Goal: Task Accomplishment & Management: Use online tool/utility

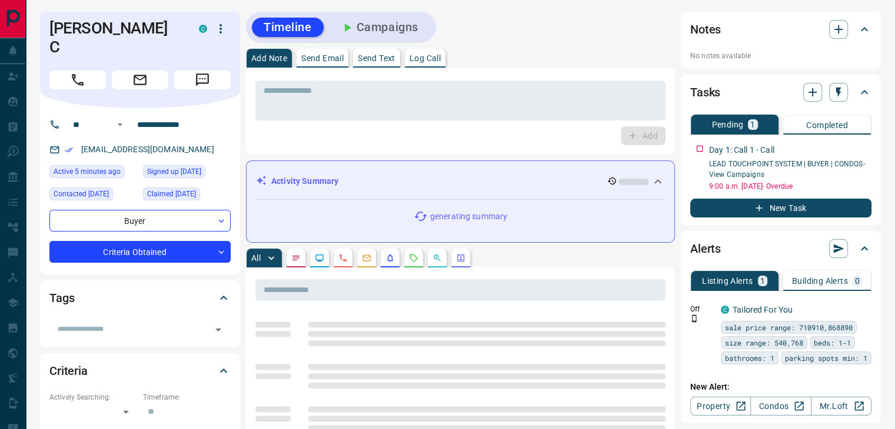
click at [305, 131] on div "Add" at bounding box center [460, 135] width 410 height 19
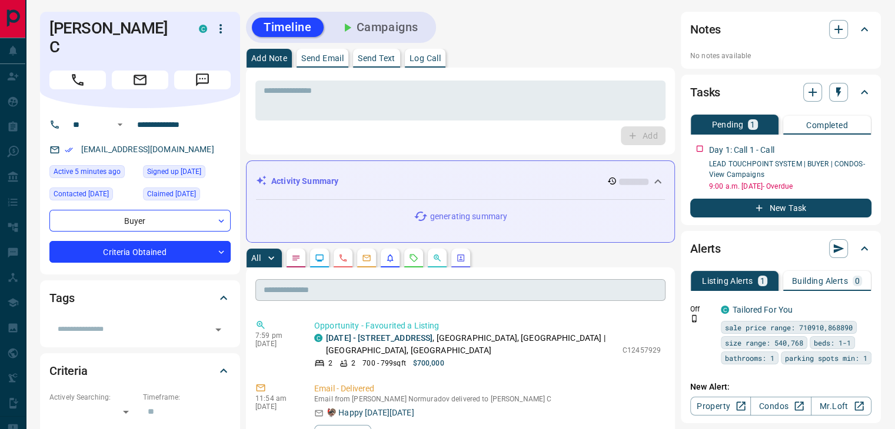
drag, startPoint x: 504, startPoint y: 262, endPoint x: 484, endPoint y: 285, distance: 30.4
click at [503, 262] on div "All" at bounding box center [460, 258] width 429 height 19
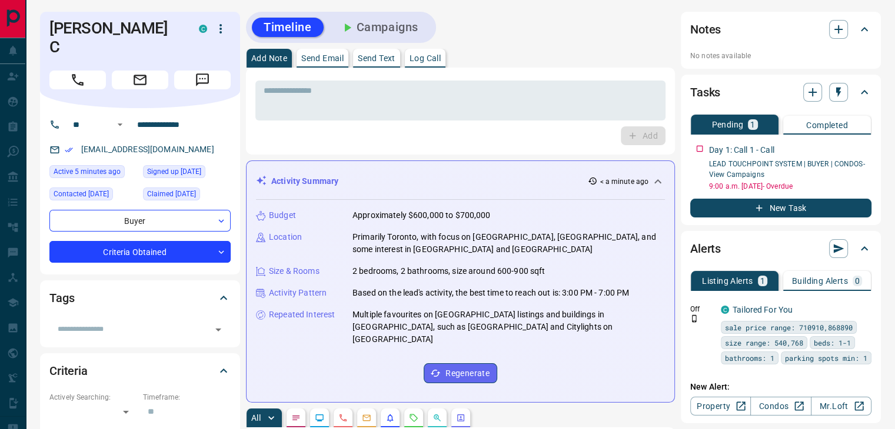
click at [524, 56] on div "Add Note Send Email Send Text Log Call" at bounding box center [460, 58] width 429 height 19
click at [459, 133] on div "Add" at bounding box center [460, 135] width 410 height 19
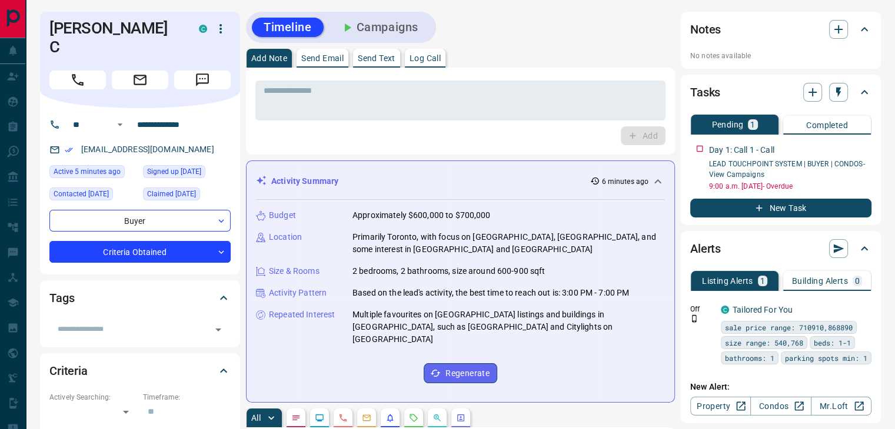
click at [520, 132] on div "Add" at bounding box center [460, 135] width 410 height 19
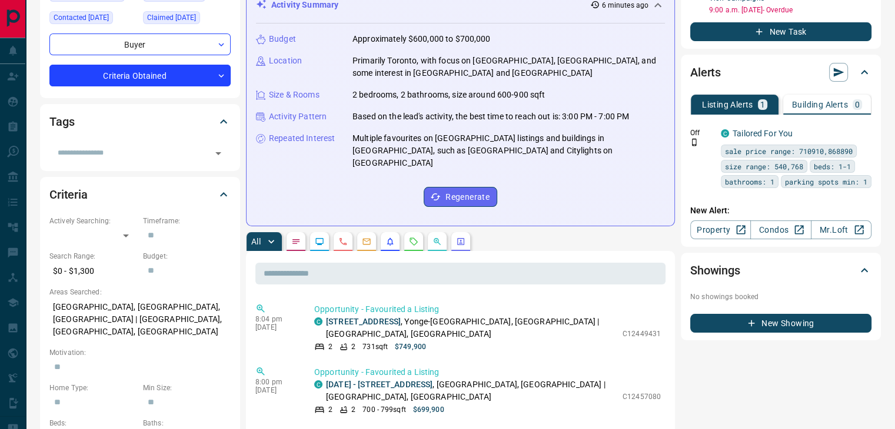
click at [528, 184] on div "Budget Approximately $600,000 to $700,000 Location [GEOGRAPHIC_DATA] [GEOGRAPHI…" at bounding box center [460, 120] width 409 height 193
click at [527, 232] on div "All" at bounding box center [460, 241] width 429 height 19
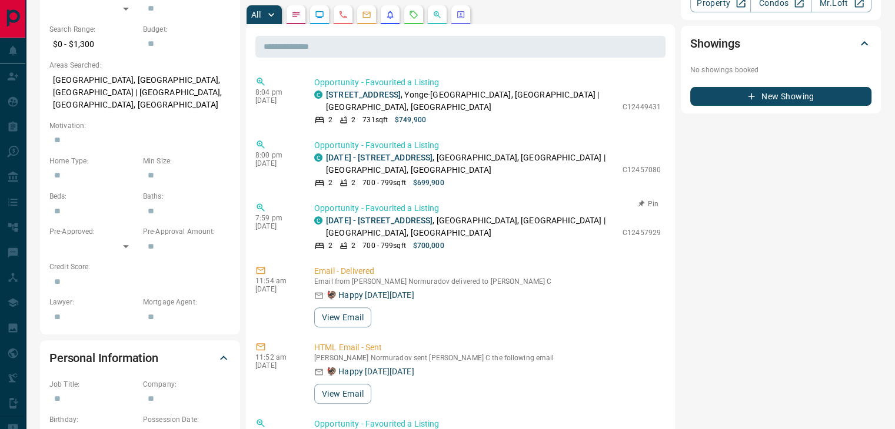
scroll to position [294, 0]
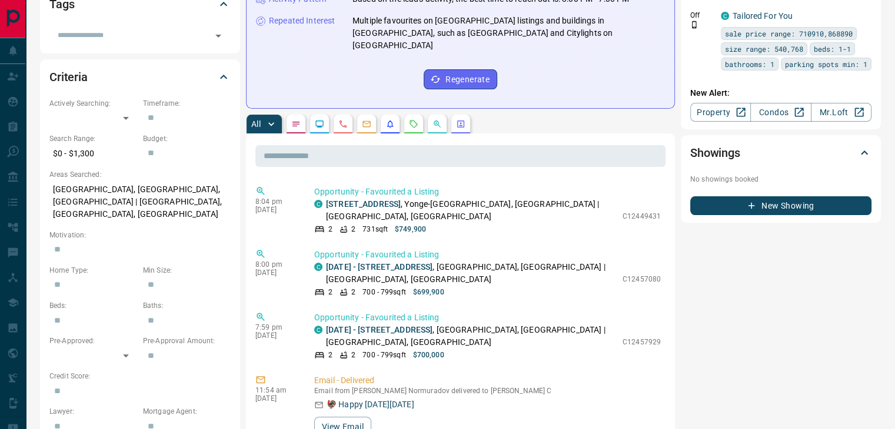
click at [493, 117] on div "All" at bounding box center [460, 124] width 429 height 19
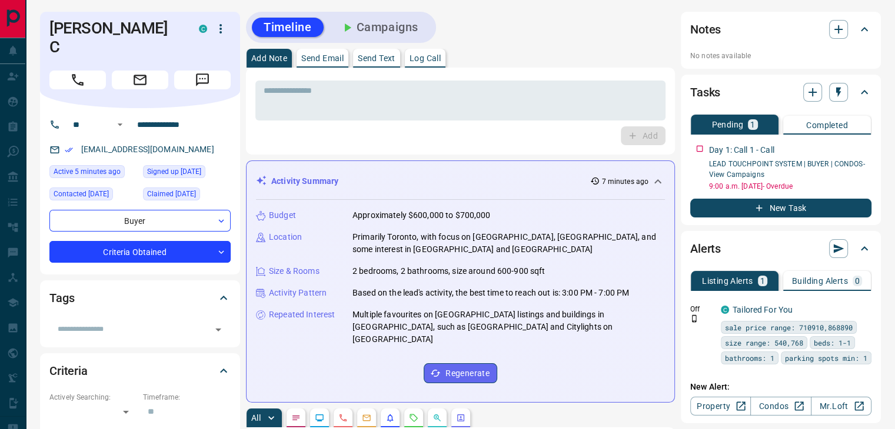
drag, startPoint x: 766, startPoint y: 5, endPoint x: 774, endPoint y: 15, distance: 12.6
